Goal: Register for event/course

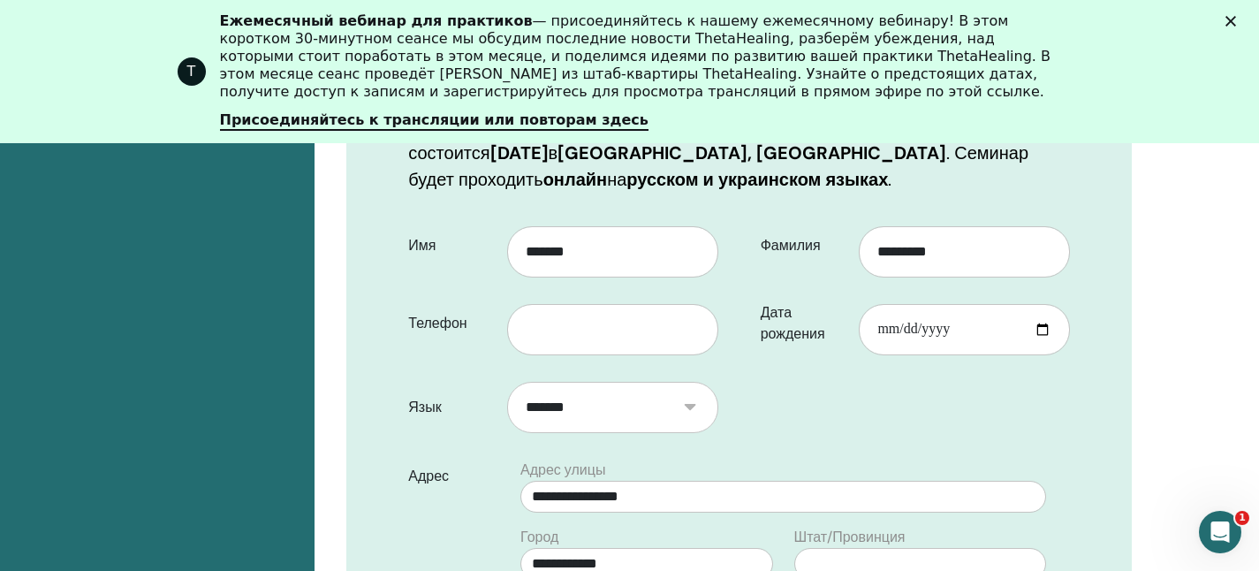
scroll to position [451, 0]
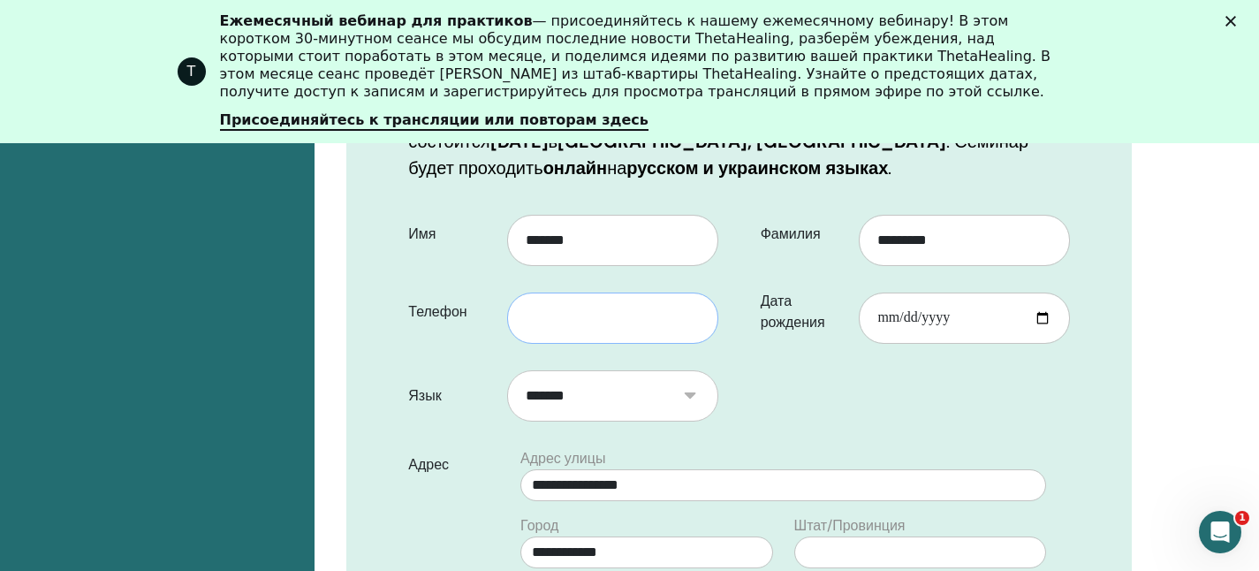
click at [558, 318] on input "text" at bounding box center [612, 318] width 211 height 51
type input "*"
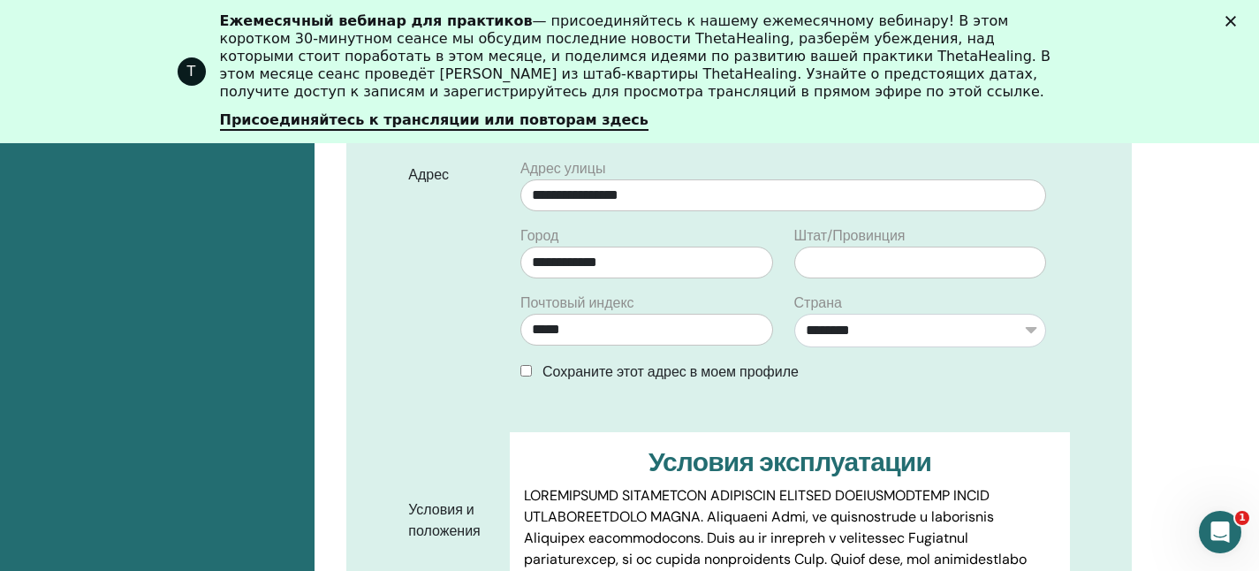
scroll to position [754, 0]
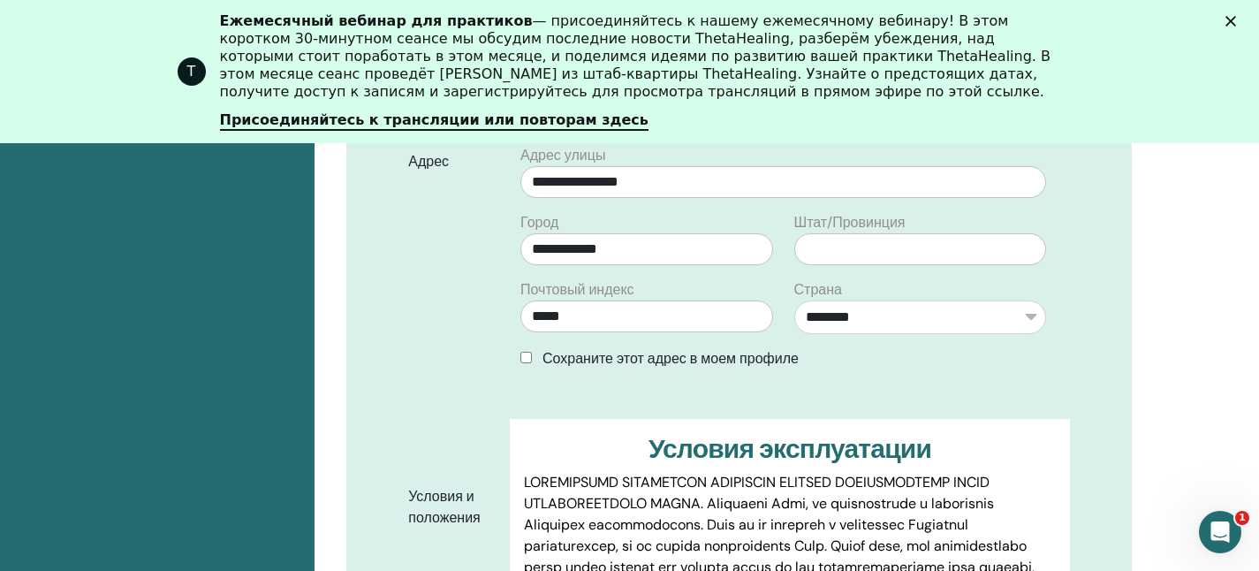
type input "**********"
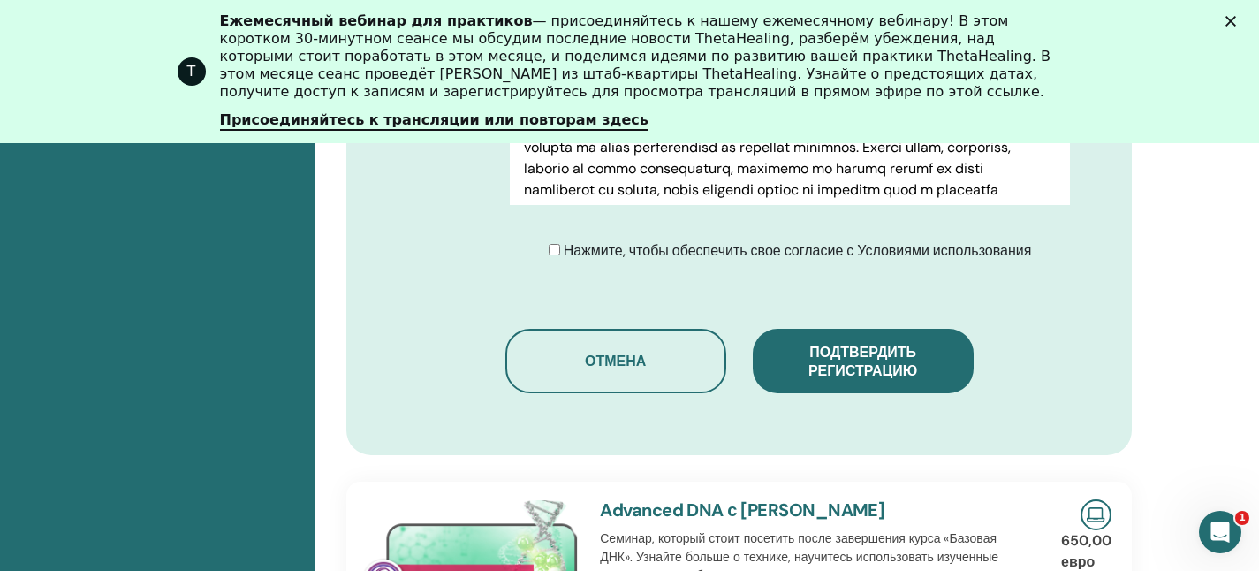
scroll to position [1118, 0]
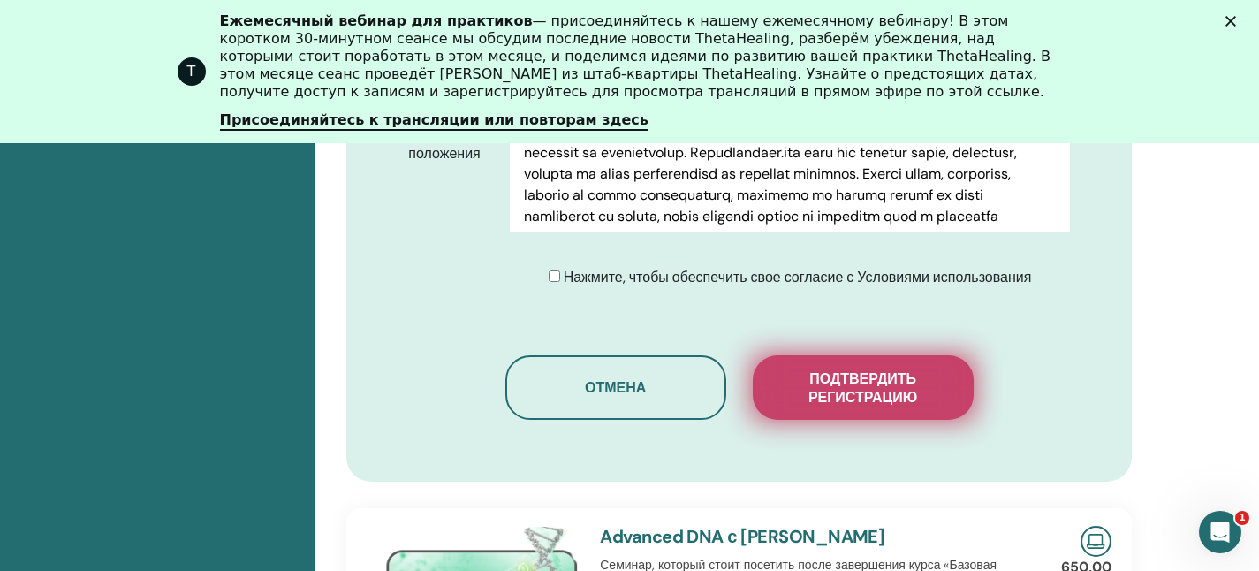
click at [882, 386] on font "Подтвердить регистрацию" at bounding box center [863, 387] width 109 height 37
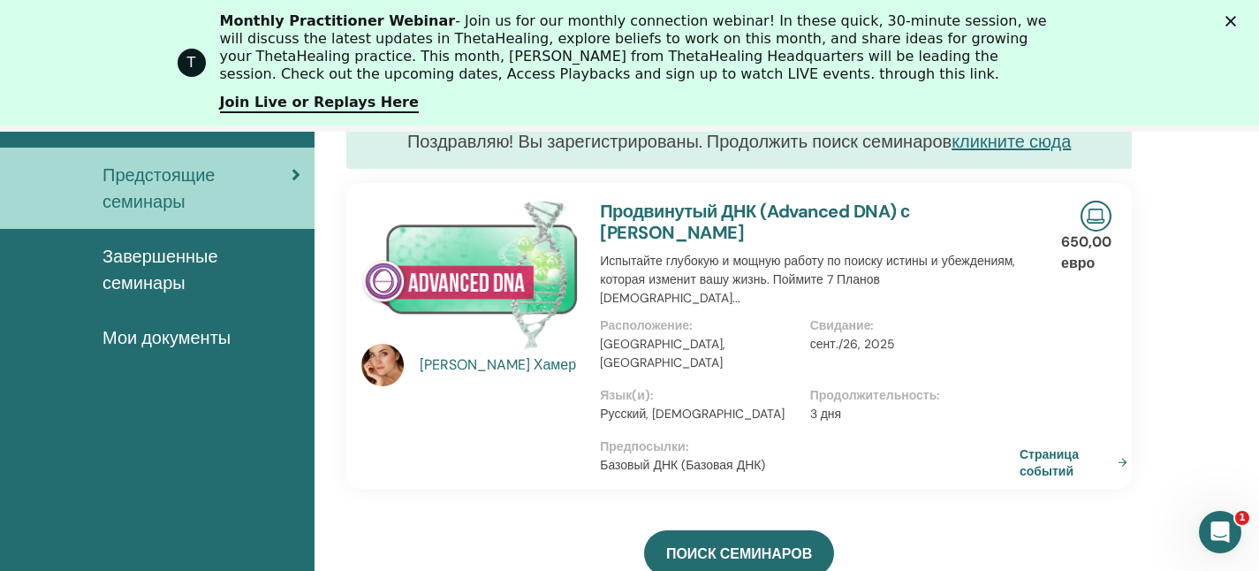
scroll to position [306, 0]
